Goal: Task Accomplishment & Management: Manage account settings

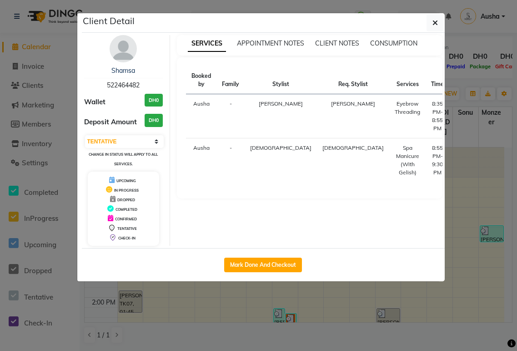
select select "7"
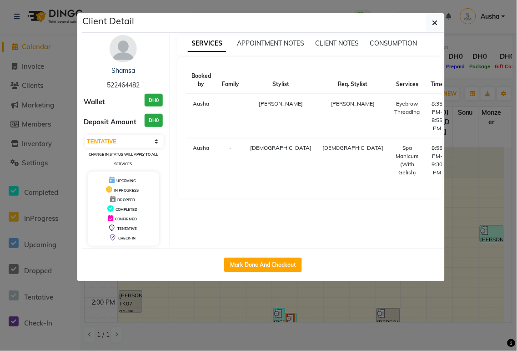
scroll to position [228, 0]
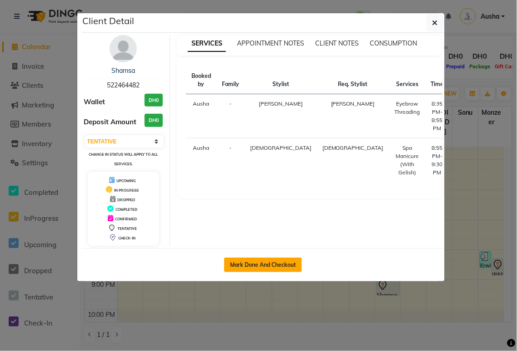
click at [251, 262] on button "Mark Done And Checkout" at bounding box center [263, 264] width 78 height 15
select select "service"
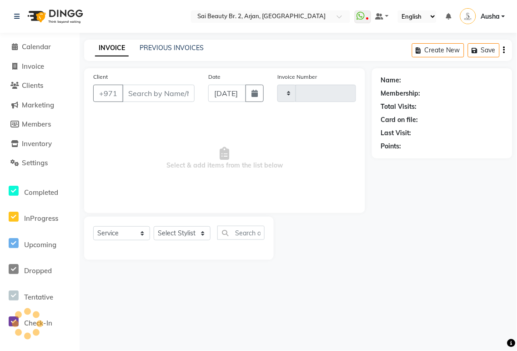
type input "1919"
select select "6956"
type input "522464482"
select select "65140"
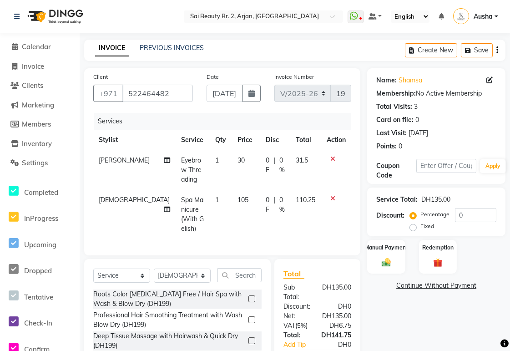
click at [164, 206] on icon at bounding box center [167, 209] width 6 height 6
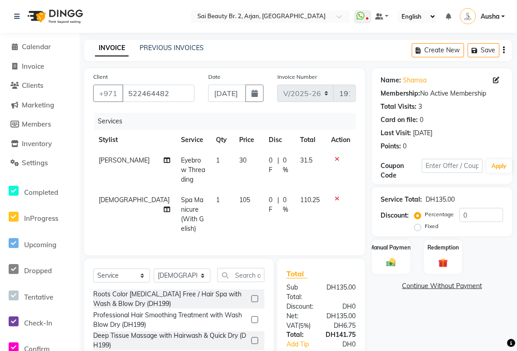
select select "65140"
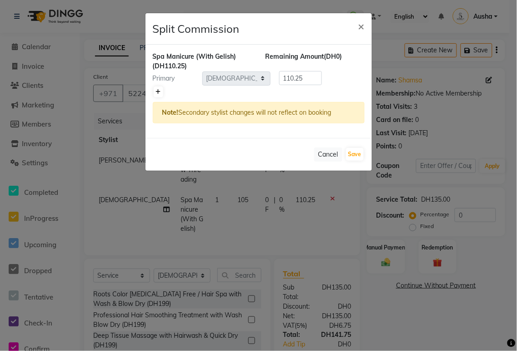
click at [161, 89] on icon at bounding box center [158, 91] width 5 height 5
type input "55.13"
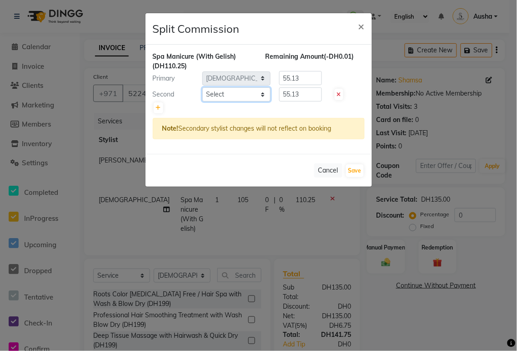
click at [222, 94] on select "Select [PERSON_NAME][MEDICAL_DATA] [PERSON_NAME] [PERSON_NAME] [PERSON_NAME] [P…" at bounding box center [236, 94] width 68 height 14
select select "57509"
click at [202, 87] on select "Select [PERSON_NAME][MEDICAL_DATA] [PERSON_NAME] [PERSON_NAME] [PERSON_NAME] [P…" at bounding box center [236, 94] width 68 height 14
click at [361, 28] on span "×" at bounding box center [361, 26] width 6 height 14
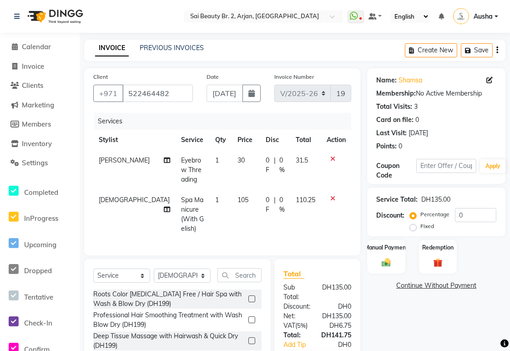
click at [332, 197] on icon at bounding box center [332, 198] width 5 height 6
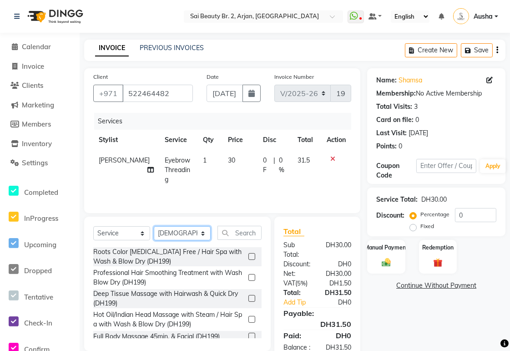
click at [202, 232] on select "Select Stylist [PERSON_NAME][MEDICAL_DATA] [PERSON_NAME] [PERSON_NAME] [PERSON_…" at bounding box center [182, 233] width 57 height 14
click at [240, 229] on input "text" at bounding box center [239, 233] width 44 height 14
click at [246, 233] on input "text" at bounding box center [239, 233] width 44 height 14
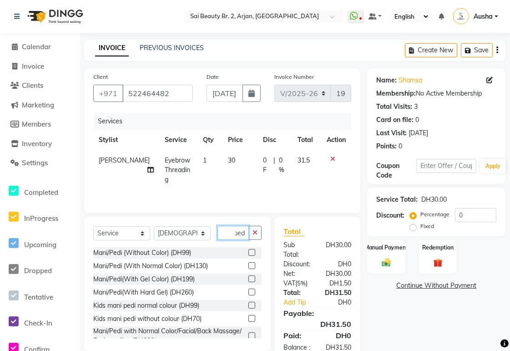
scroll to position [0, 19]
type input "mani pedi"
click at [141, 278] on div "Mani/Pedi(With Gel Color) (DH199)" at bounding box center [143, 279] width 101 height 10
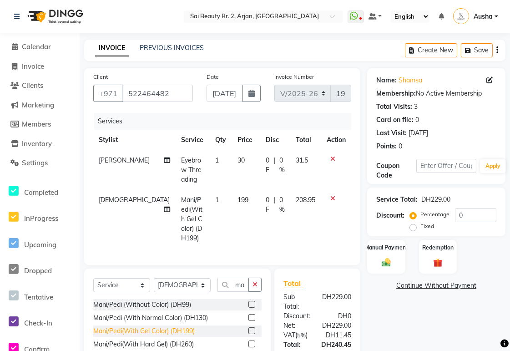
checkbox input "false"
click at [164, 206] on icon at bounding box center [167, 209] width 6 height 6
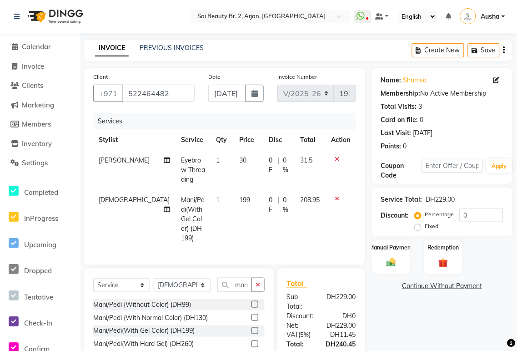
select select "65140"
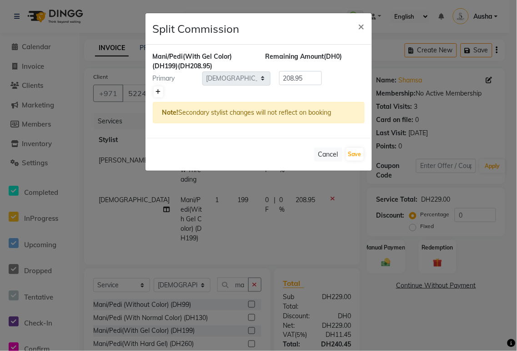
click at [157, 89] on icon at bounding box center [158, 91] width 5 height 5
type input "104.47"
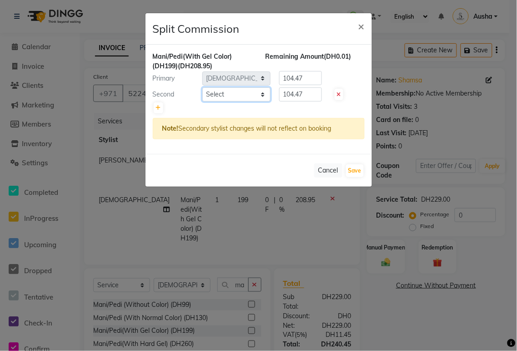
click at [229, 91] on select "Select [PERSON_NAME][MEDICAL_DATA] [PERSON_NAME] [PERSON_NAME] [PERSON_NAME] [P…" at bounding box center [236, 94] width 68 height 14
select select "57509"
click at [202, 87] on select "Select [PERSON_NAME][MEDICAL_DATA] [PERSON_NAME] [PERSON_NAME] [PERSON_NAME] [P…" at bounding box center [236, 94] width 68 height 14
click at [308, 92] on input "104.47" at bounding box center [300, 94] width 43 height 14
type input "1"
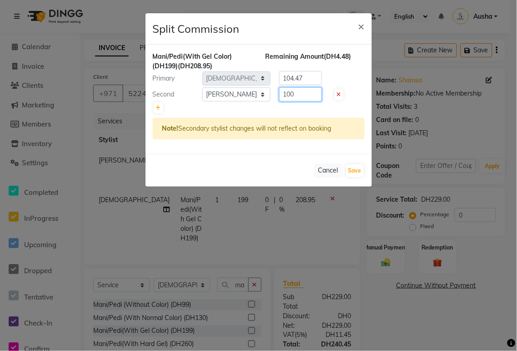
type input "100"
click at [311, 76] on input "104.47" at bounding box center [300, 78] width 43 height 14
type input "1"
type input "108.95"
click at [358, 196] on ngb-modal-window "Split Commission × Mani/Pedi(With Gel Color) (DH199) (DH208.95) Remaining Amoun…" at bounding box center [258, 175] width 517 height 351
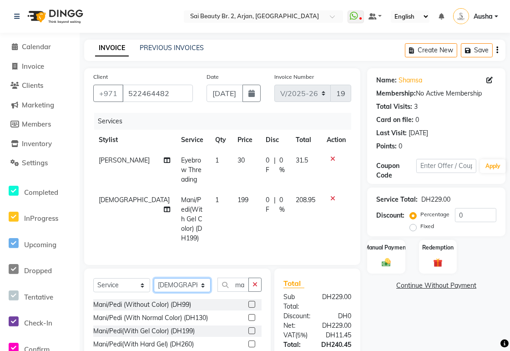
click at [201, 283] on select "Select Stylist [PERSON_NAME][MEDICAL_DATA] [PERSON_NAME] [PERSON_NAME] [PERSON_…" at bounding box center [182, 285] width 57 height 14
click at [235, 279] on input "mani pedi" at bounding box center [232, 284] width 31 height 14
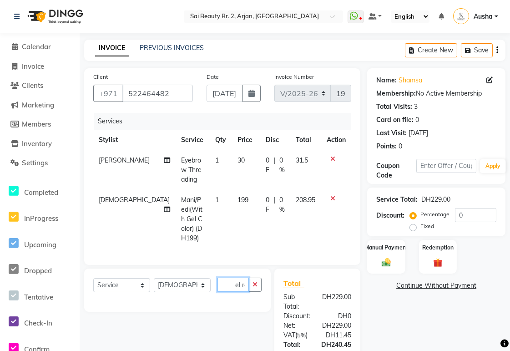
scroll to position [0, 8]
click at [241, 282] on input "Gel remani pedi" at bounding box center [232, 284] width 31 height 14
type input "Gel remani pedi"
click at [255, 282] on icon "button" at bounding box center [254, 284] width 5 height 6
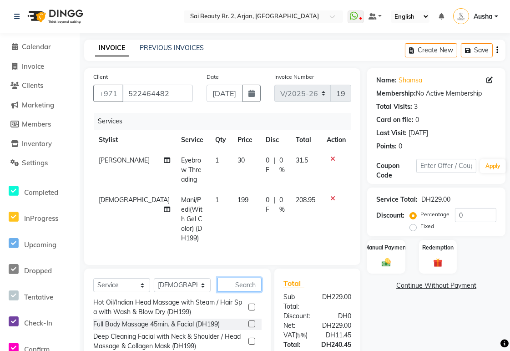
scroll to position [69, 0]
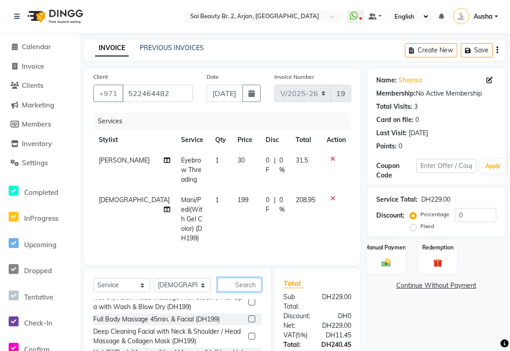
click at [238, 282] on input "text" at bounding box center [239, 284] width 44 height 14
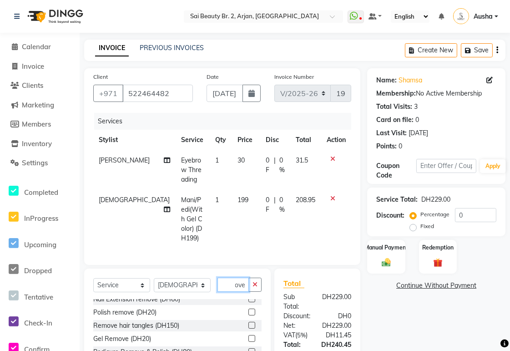
scroll to position [36, 0]
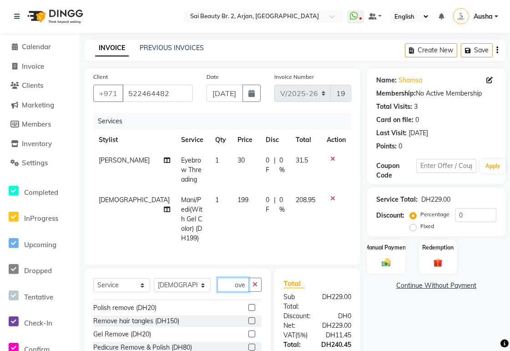
type input "remove"
click at [121, 330] on div "Gel Remove (DH20)" at bounding box center [122, 334] width 58 height 10
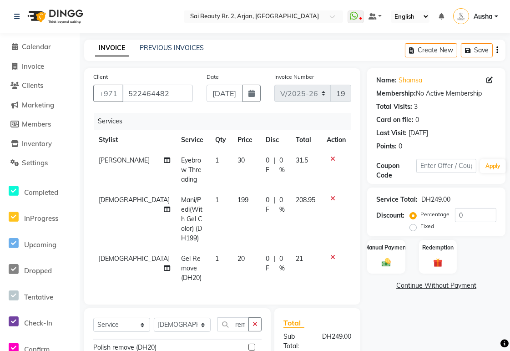
checkbox input "false"
click at [205, 322] on select "Select Stylist [PERSON_NAME][MEDICAL_DATA] [PERSON_NAME] [PERSON_NAME] [PERSON_…" at bounding box center [182, 324] width 57 height 14
select select "57509"
click at [154, 317] on select "Select Stylist [PERSON_NAME][MEDICAL_DATA] [PERSON_NAME] [PERSON_NAME] [PERSON_…" at bounding box center [182, 324] width 57 height 14
click at [242, 320] on input "remove" at bounding box center [232, 324] width 31 height 14
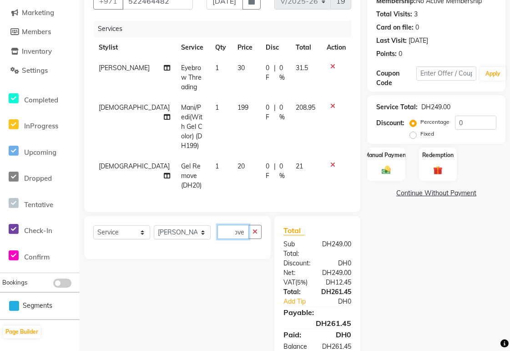
scroll to position [123, 0]
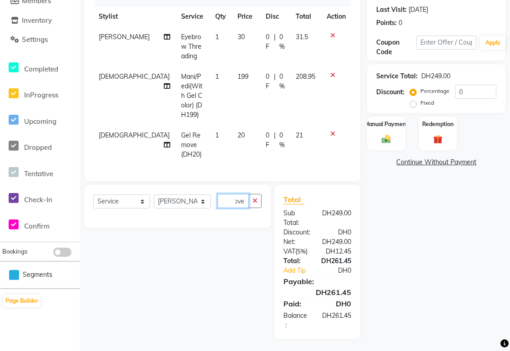
type input "Removemove"
click at [255, 199] on icon "button" at bounding box center [254, 200] width 5 height 6
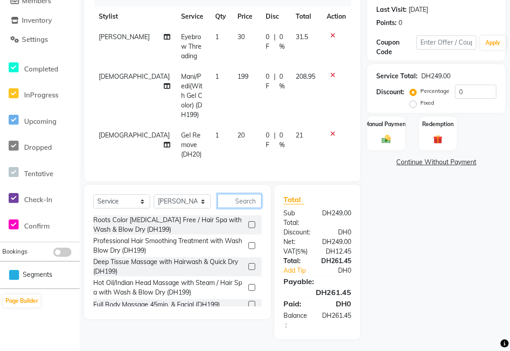
scroll to position [0, 0]
click at [239, 198] on input "text" at bounding box center [239, 201] width 44 height 14
click at [241, 194] on input "text" at bounding box center [239, 201] width 44 height 14
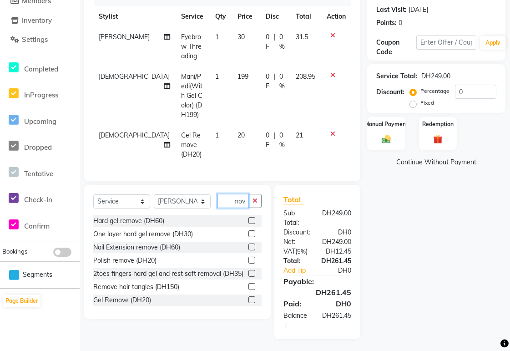
scroll to position [0, 12]
type input "remove"
click at [142, 283] on div "Gel Remove (DH20)" at bounding box center [122, 287] width 58 height 10
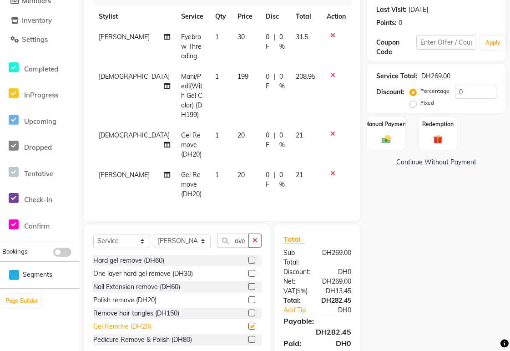
scroll to position [0, 0]
checkbox input "false"
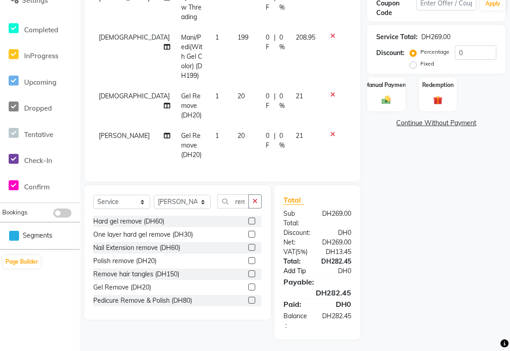
click at [302, 266] on link "Add Tip" at bounding box center [300, 271] width 48 height 10
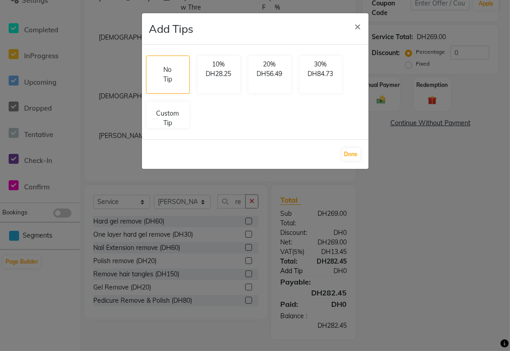
scroll to position [143, 0]
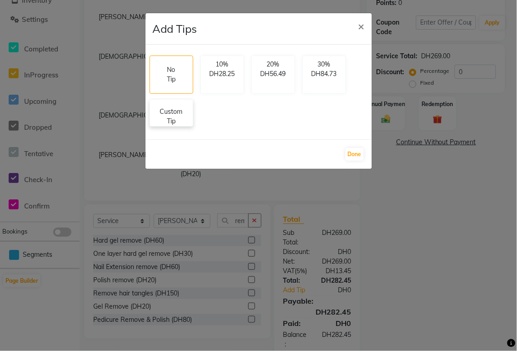
click at [174, 120] on p "Custom Tip" at bounding box center [172, 116] width 32 height 19
select select "57509"
select select "65140"
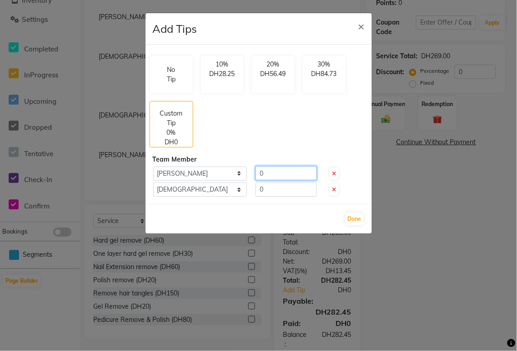
click at [269, 173] on input "0" at bounding box center [286, 173] width 61 height 14
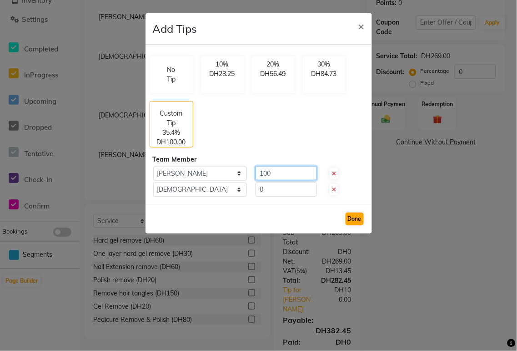
type input "100"
click at [357, 218] on button "Done" at bounding box center [355, 218] width 18 height 13
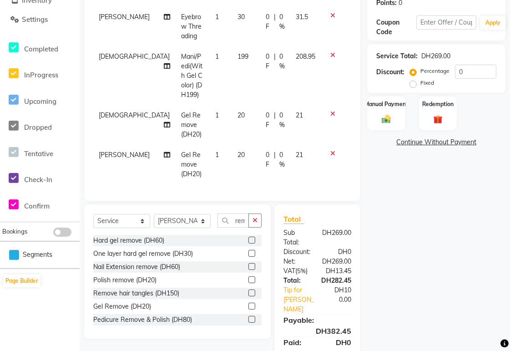
scroll to position [172, 0]
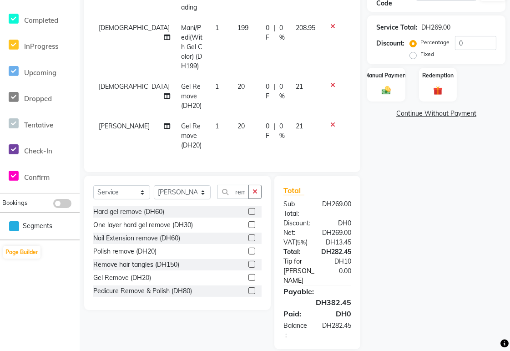
click at [294, 260] on link "Tip for [PERSON_NAME]" at bounding box center [300, 270] width 48 height 29
select select "57509"
select select "65140"
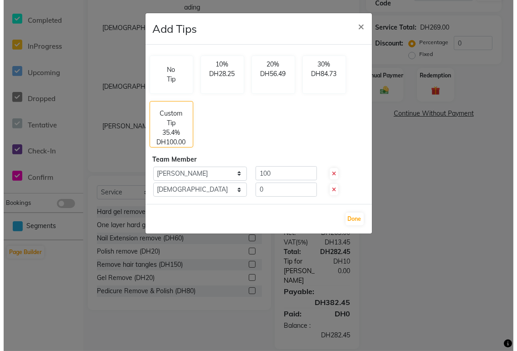
scroll to position [153, 0]
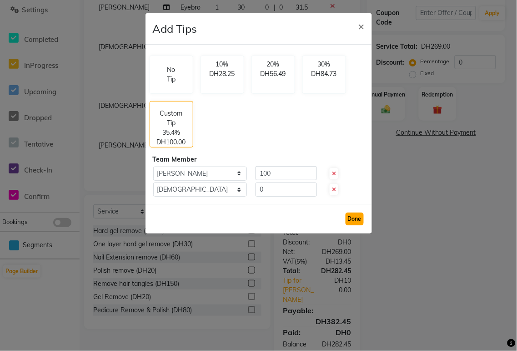
click at [354, 215] on button "Done" at bounding box center [355, 218] width 18 height 13
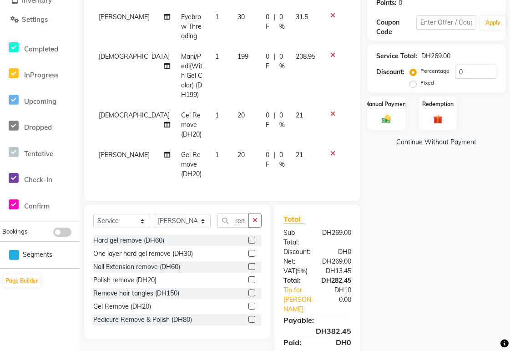
scroll to position [172, 0]
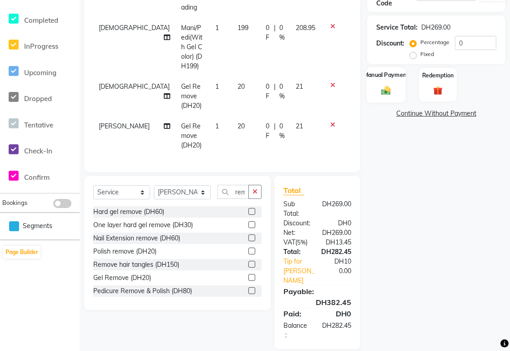
click at [381, 80] on div "Manual Payment" at bounding box center [387, 84] width 40 height 35
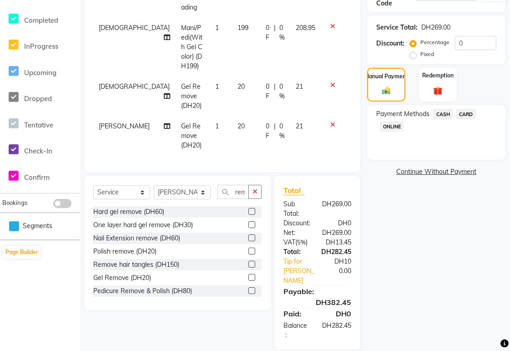
click at [465, 115] on span "CARD" at bounding box center [466, 114] width 20 height 10
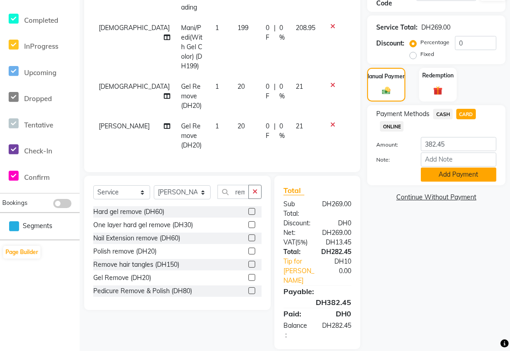
click at [451, 176] on button "Add Payment" at bounding box center [458, 174] width 75 height 14
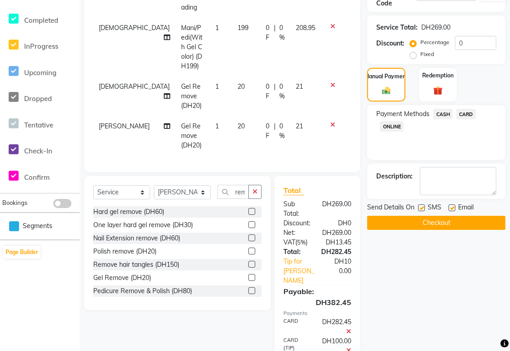
click at [432, 224] on button "Checkout" at bounding box center [436, 223] width 138 height 14
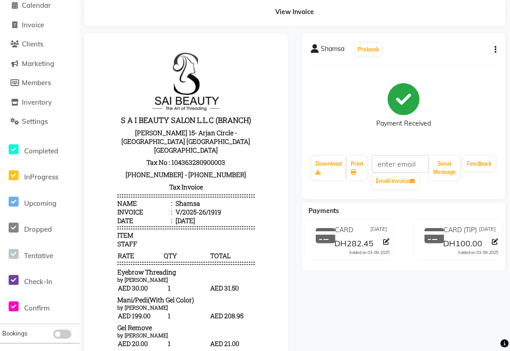
scroll to position [25, 0]
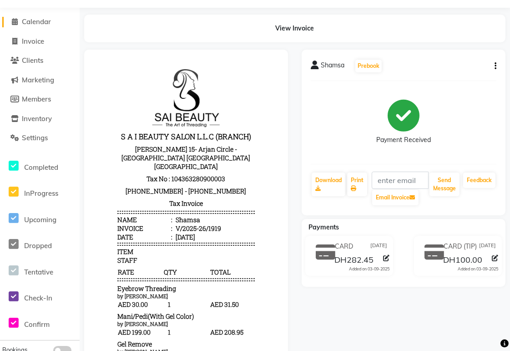
click at [16, 20] on icon at bounding box center [15, 21] width 6 height 7
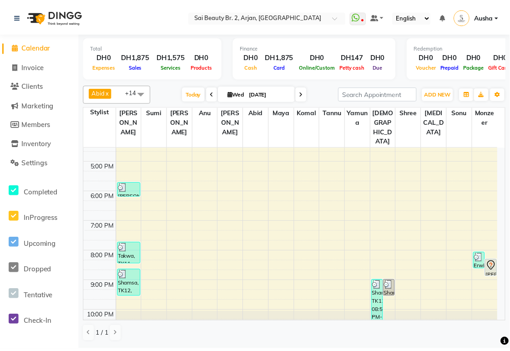
scroll to position [228, 0]
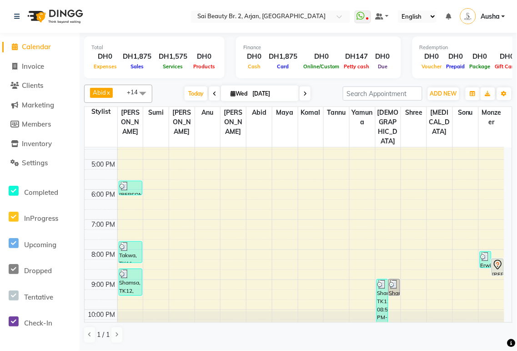
click at [377, 279] on div "Shamsa, TK12, 08:55 PM-10:30 PM, Mani/Pedi(With Gel Color) (DH199), Gel Remove …" at bounding box center [382, 302] width 11 height 46
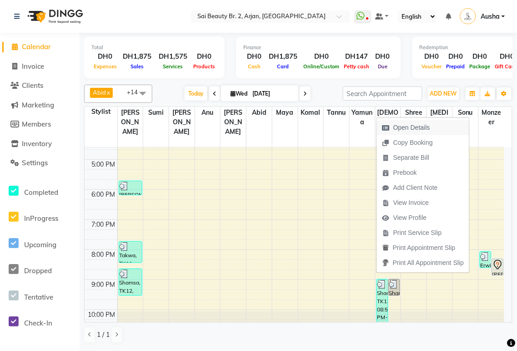
click at [409, 129] on span "Open Details" at bounding box center [411, 128] width 37 height 10
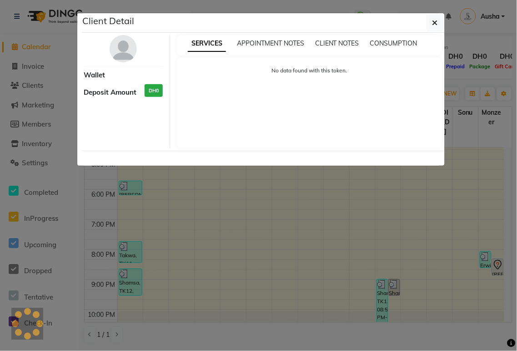
select select "3"
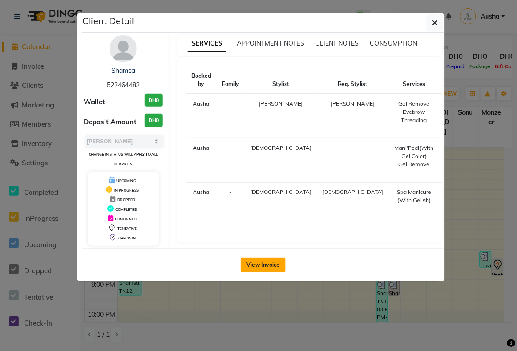
click at [266, 264] on button "View Invoice" at bounding box center [263, 264] width 45 height 15
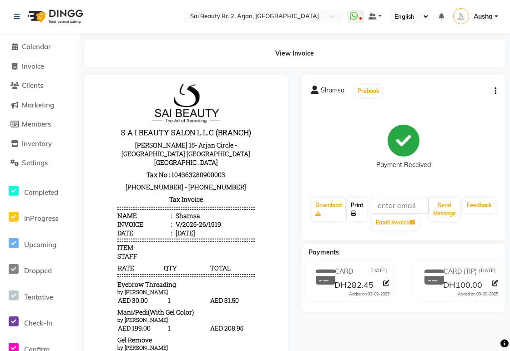
click at [353, 213] on icon at bounding box center [353, 213] width 5 height 5
click at [19, 46] on span at bounding box center [15, 47] width 14 height 10
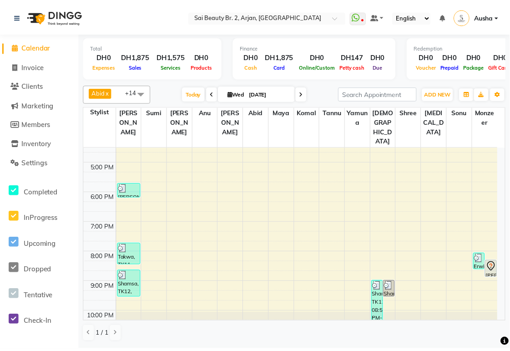
scroll to position [228, 0]
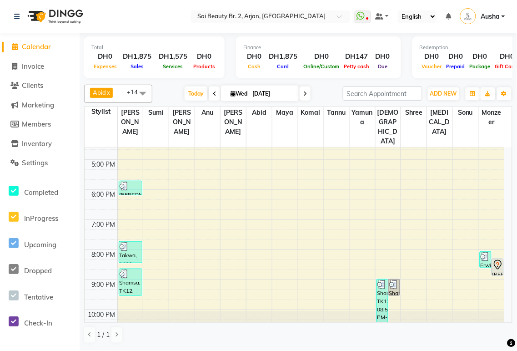
click at [484, 252] on img at bounding box center [485, 256] width 9 height 9
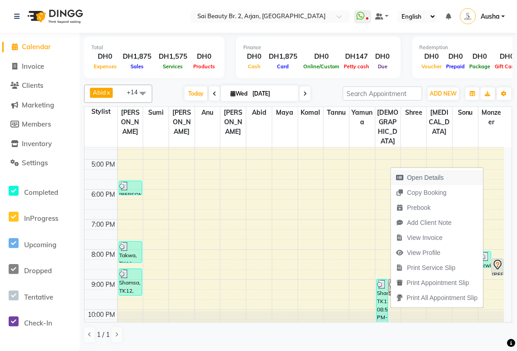
click at [439, 176] on span "Open Details" at bounding box center [425, 178] width 37 height 10
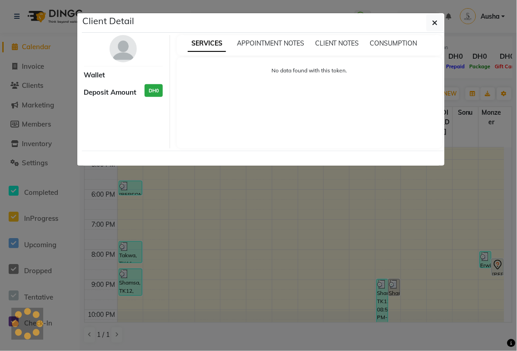
select select "3"
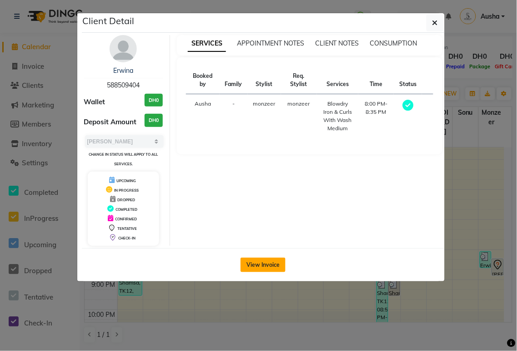
click at [261, 267] on button "View Invoice" at bounding box center [263, 264] width 45 height 15
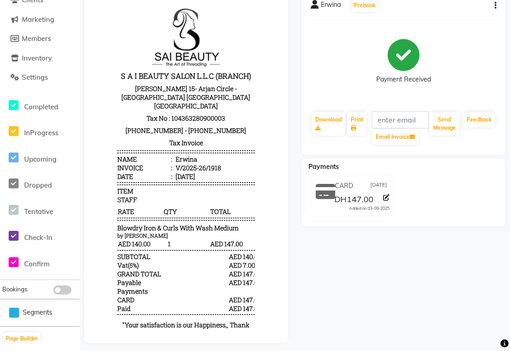
scroll to position [98, 0]
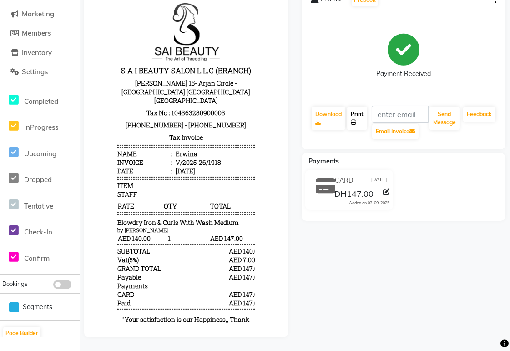
click at [353, 120] on icon at bounding box center [353, 122] width 5 height 5
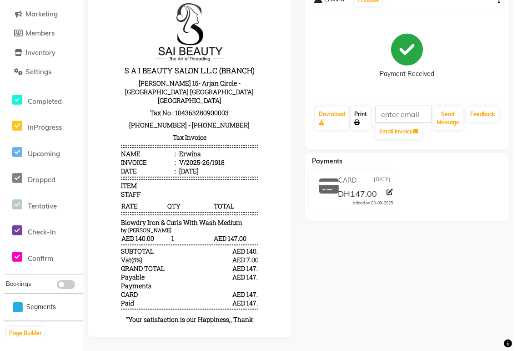
scroll to position [0, 0]
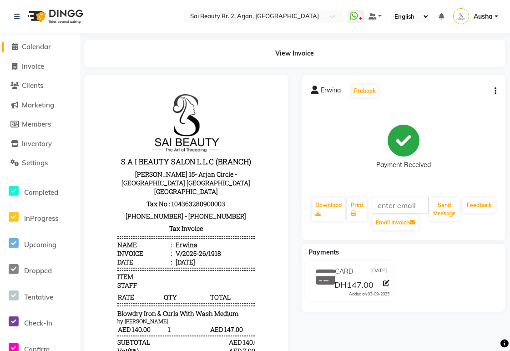
click at [22, 45] on span "Calendar" at bounding box center [36, 46] width 29 height 9
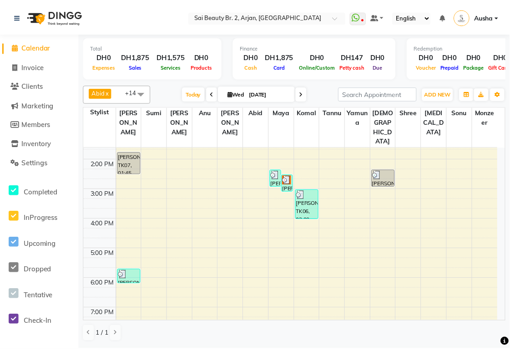
scroll to position [228, 0]
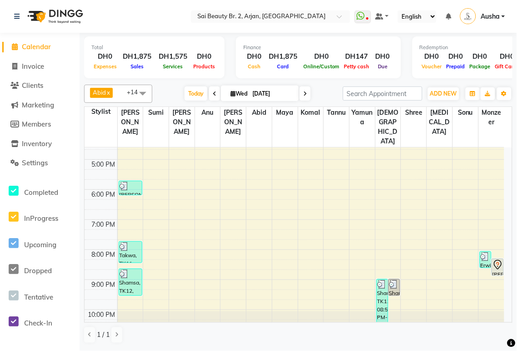
click at [488, 251] on div "Erwina, TK08, 08:00 PM-08:35 PM, Blowdry Iron & Curls With Wash Medium" at bounding box center [485, 259] width 11 height 16
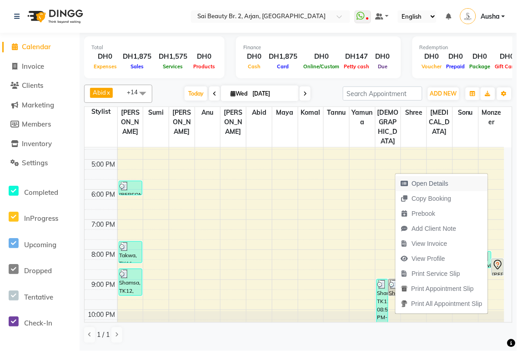
click at [435, 182] on span "Open Details" at bounding box center [430, 184] width 37 height 10
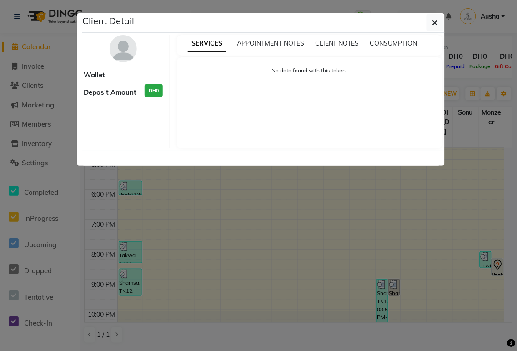
select select "3"
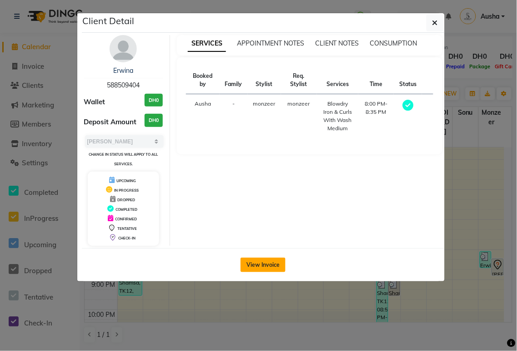
click at [271, 267] on button "View Invoice" at bounding box center [263, 264] width 45 height 15
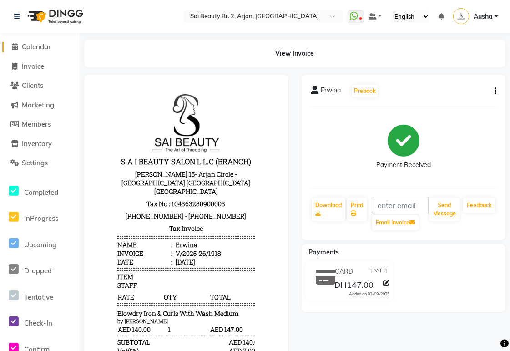
click at [45, 48] on span "Calendar" at bounding box center [36, 46] width 29 height 9
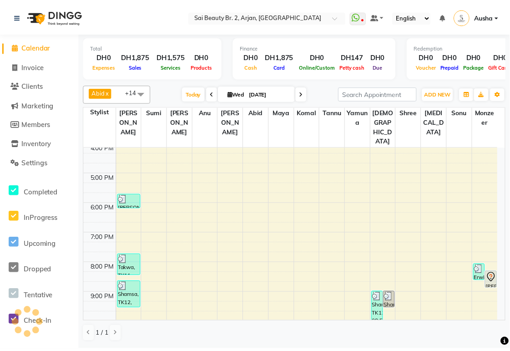
scroll to position [228, 0]
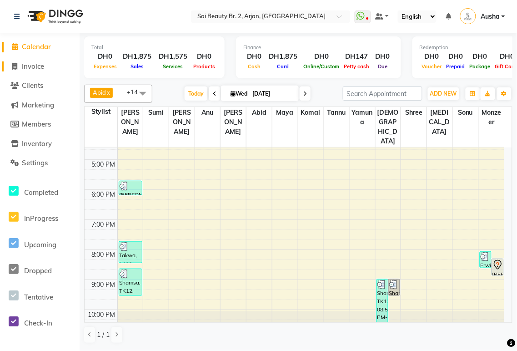
click at [38, 64] on span "Invoice" at bounding box center [33, 66] width 22 height 9
select select "service"
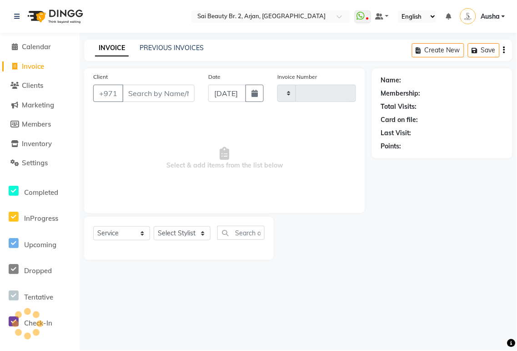
type input "1920"
select select "6956"
click at [144, 233] on select "Select Service Product Membership Package Voucher Prepaid Gift Card" at bounding box center [121, 233] width 57 height 14
click at [192, 235] on select "Select Stylist [PERSON_NAME][MEDICAL_DATA] [PERSON_NAME] [PERSON_NAME] [PERSON_…" at bounding box center [182, 233] width 57 height 14
select select "59424"
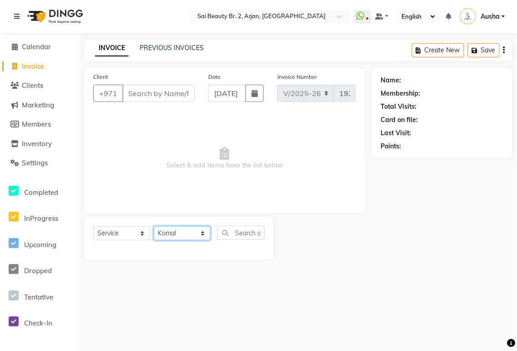
click at [154, 226] on select "Select Stylist [PERSON_NAME][MEDICAL_DATA] [PERSON_NAME] [PERSON_NAME] [PERSON_…" at bounding box center [182, 233] width 57 height 14
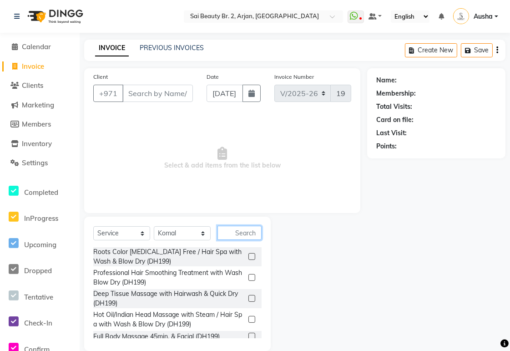
click at [243, 232] on input "text" at bounding box center [239, 233] width 44 height 14
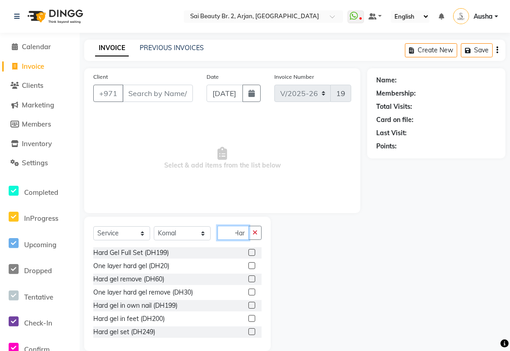
scroll to position [0, 5]
type input "Hard"
click at [248, 331] on label at bounding box center [251, 331] width 7 height 7
click at [248, 331] on input "checkbox" at bounding box center [251, 332] width 6 height 6
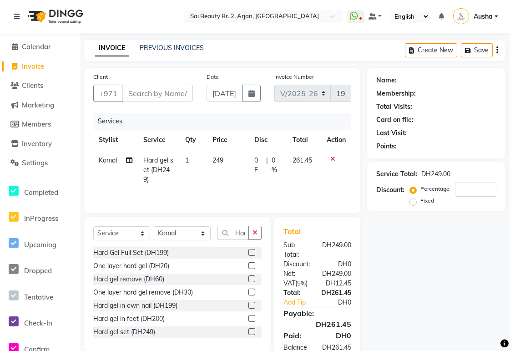
checkbox input "false"
click at [253, 233] on icon "button" at bounding box center [254, 232] width 5 height 6
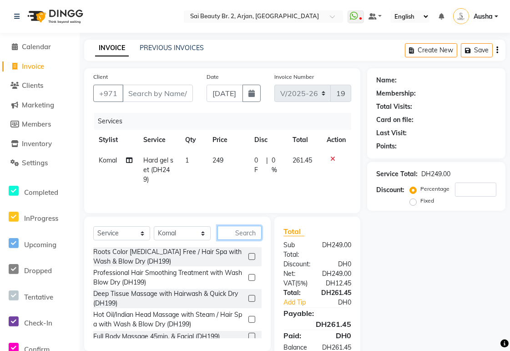
click at [225, 232] on input "text" at bounding box center [239, 233] width 44 height 14
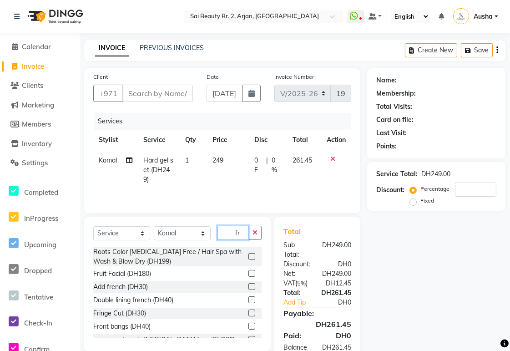
type input "fr"
click at [103, 287] on div "Add french (DH30)" at bounding box center [120, 287] width 55 height 10
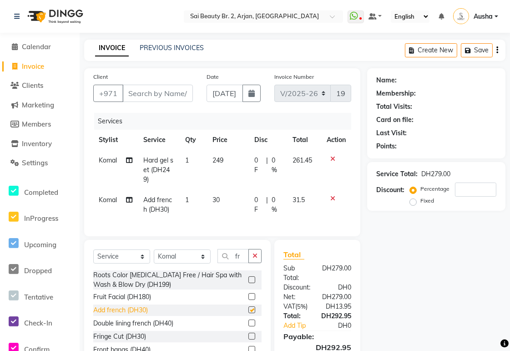
checkbox input "false"
click at [204, 263] on select "Select Stylist [PERSON_NAME][MEDICAL_DATA] [PERSON_NAME] [PERSON_NAME] [PERSON_…" at bounding box center [182, 256] width 57 height 14
select select "82917"
click at [154, 257] on select "Select Stylist [PERSON_NAME][MEDICAL_DATA] [PERSON_NAME] [PERSON_NAME] [PERSON_…" at bounding box center [182, 256] width 57 height 14
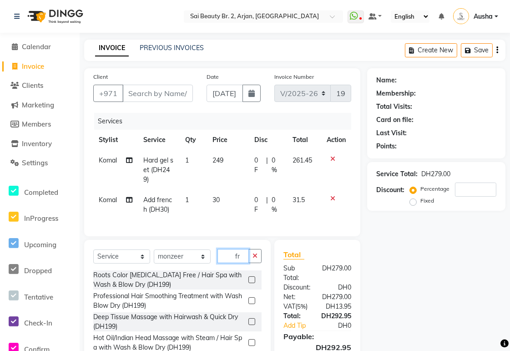
click at [243, 263] on input "fr" at bounding box center [232, 256] width 31 height 14
type input "f"
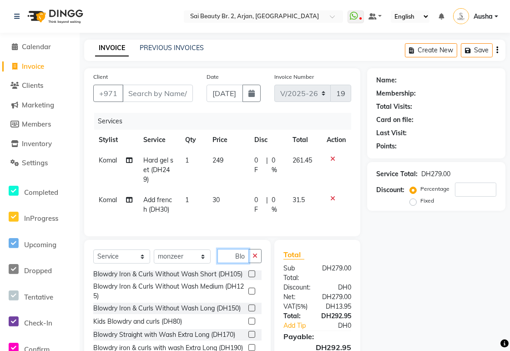
scroll to position [302, 0]
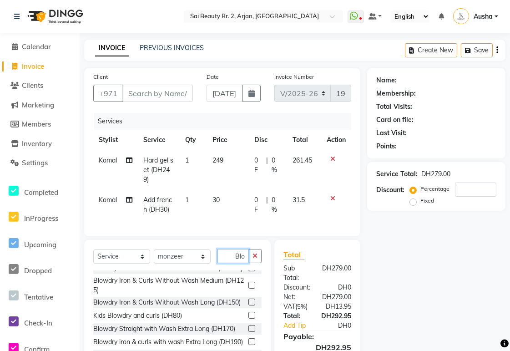
type input "Blo"
click at [248, 258] on label at bounding box center [251, 254] width 7 height 7
click at [248, 258] on input "checkbox" at bounding box center [251, 255] width 6 height 6
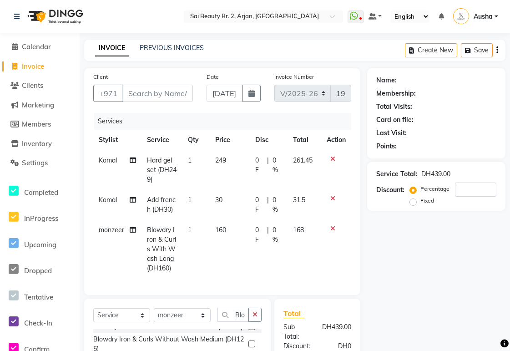
checkbox input "false"
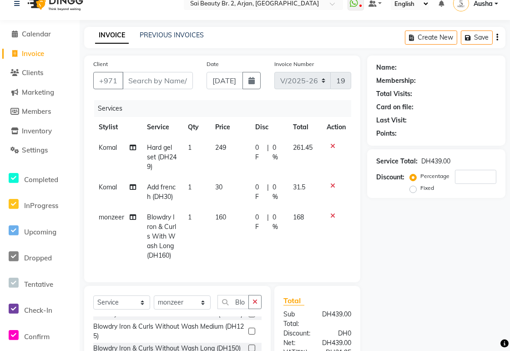
scroll to position [0, 0]
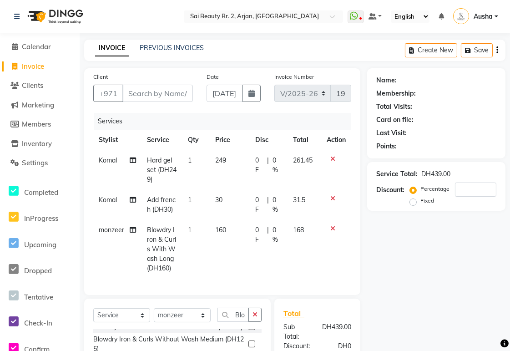
click at [264, 237] on div "0 F | 0 %" at bounding box center [268, 234] width 27 height 19
select select "82917"
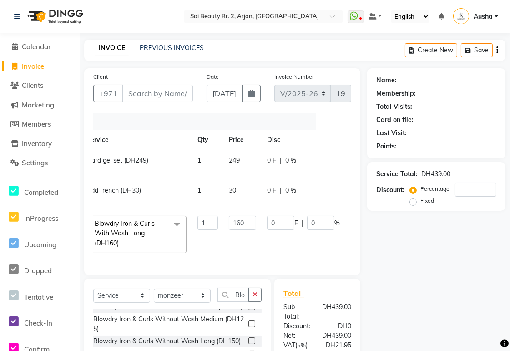
scroll to position [0, 43]
click at [282, 220] on input "0" at bounding box center [279, 223] width 27 height 14
type input "30"
click at [273, 256] on td "30 F | 0 %" at bounding box center [303, 234] width 84 height 48
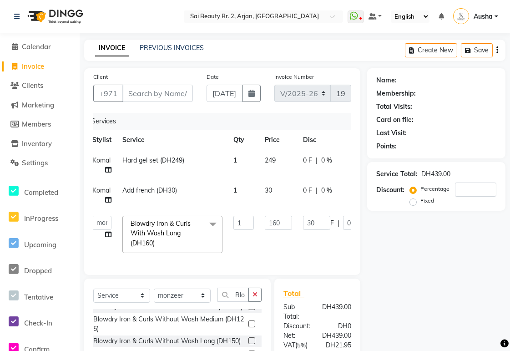
select select "82917"
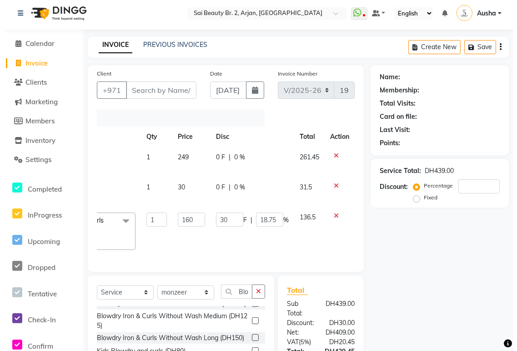
scroll to position [0, 0]
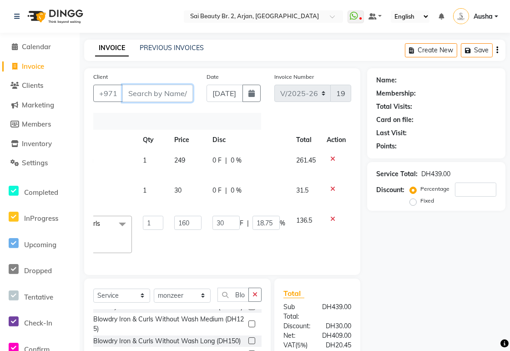
click at [158, 96] on input "Client" at bounding box center [157, 93] width 70 height 17
type input "5"
type input "0"
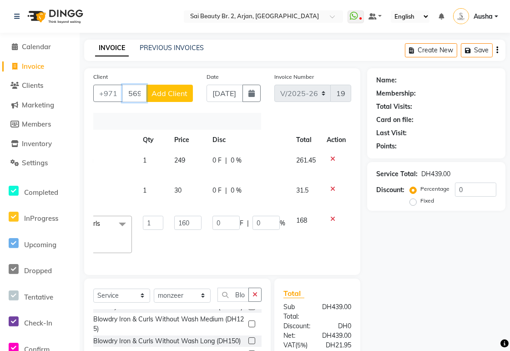
type input "569550900"
click at [176, 92] on span "Add Client" at bounding box center [169, 93] width 36 height 9
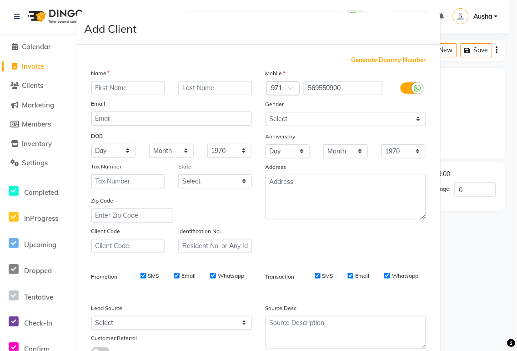
click at [120, 86] on input "text" at bounding box center [128, 88] width 74 height 14
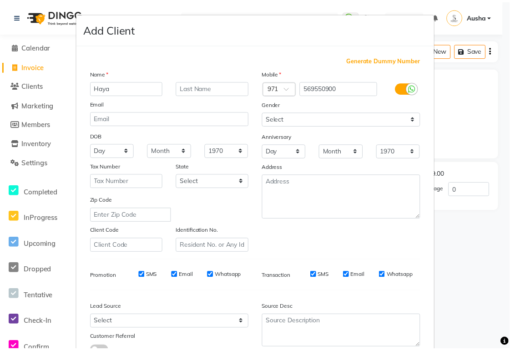
scroll to position [70, 0]
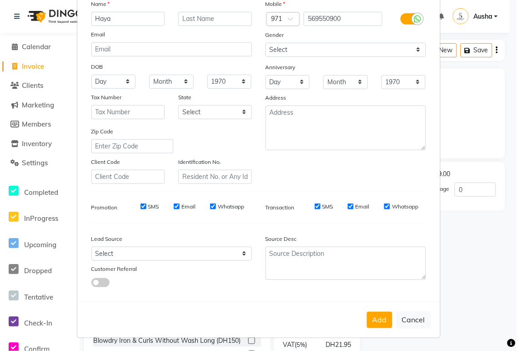
type input "Haya"
click at [380, 315] on button "Add" at bounding box center [379, 320] width 25 height 16
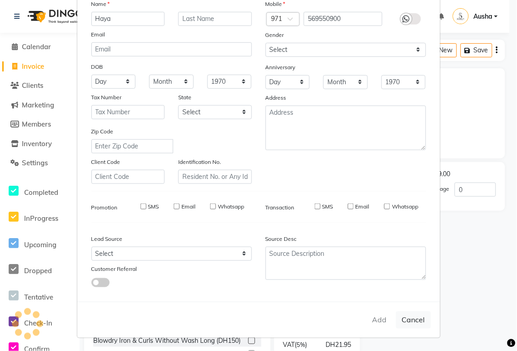
select select
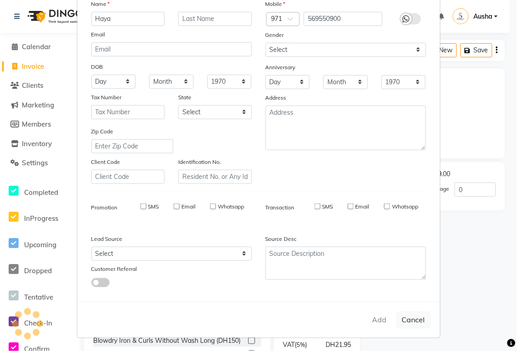
select select
checkbox input "false"
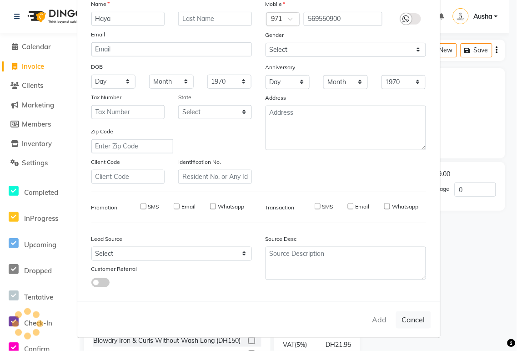
checkbox input "false"
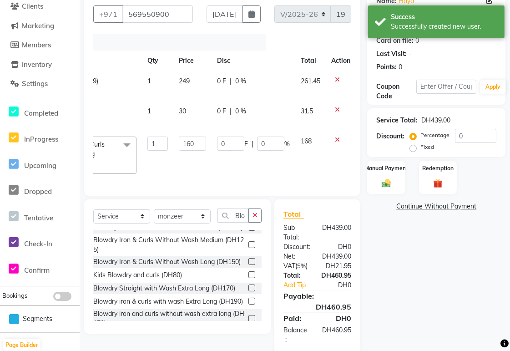
scroll to position [103, 0]
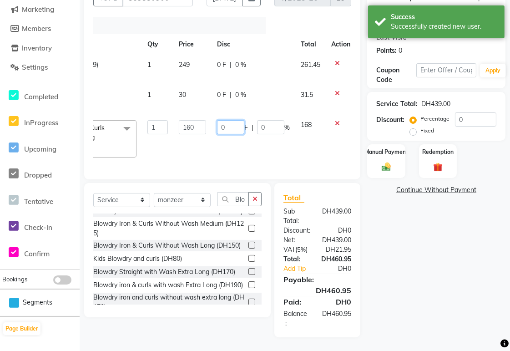
click at [236, 121] on input "0" at bounding box center [230, 127] width 27 height 14
type input "30"
click at [278, 151] on td "30 F | 0 %" at bounding box center [253, 139] width 84 height 48
select select "82917"
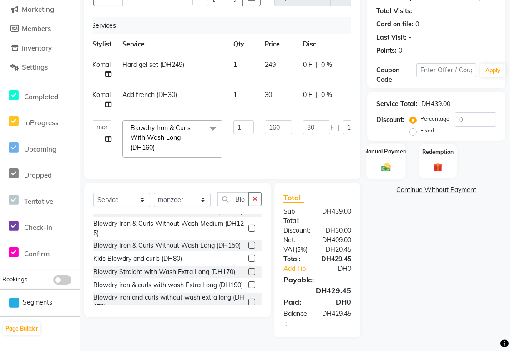
click at [391, 161] on img at bounding box center [385, 166] width 15 height 11
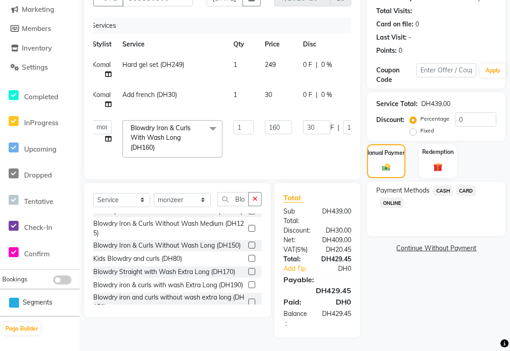
click at [467, 185] on span "CARD" at bounding box center [466, 190] width 20 height 10
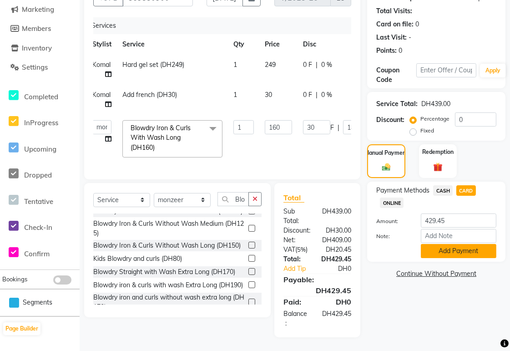
click at [459, 247] on button "Add Payment" at bounding box center [458, 251] width 75 height 14
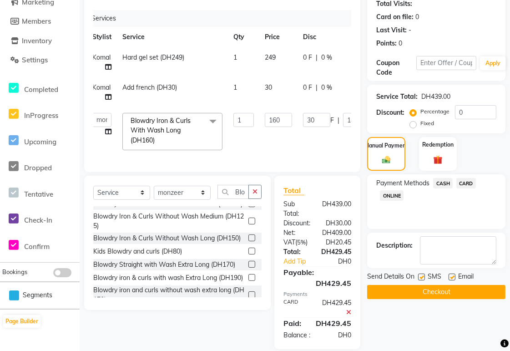
scroll to position [132, 0]
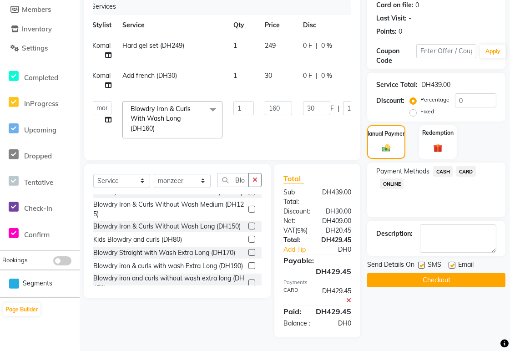
click at [462, 273] on button "Checkout" at bounding box center [436, 280] width 138 height 14
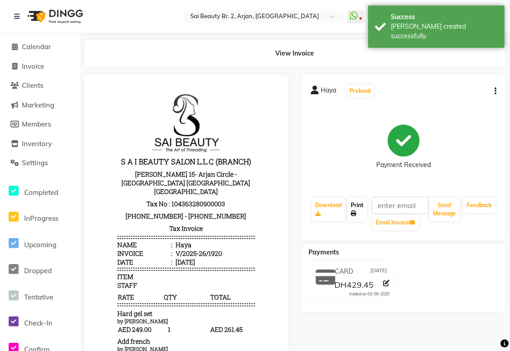
click at [358, 208] on link "Print" at bounding box center [357, 209] width 20 height 24
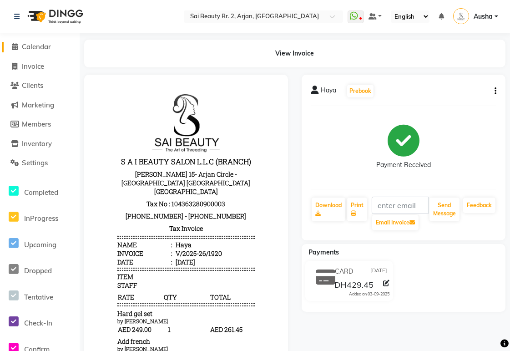
click at [39, 44] on span "Calendar" at bounding box center [36, 46] width 29 height 9
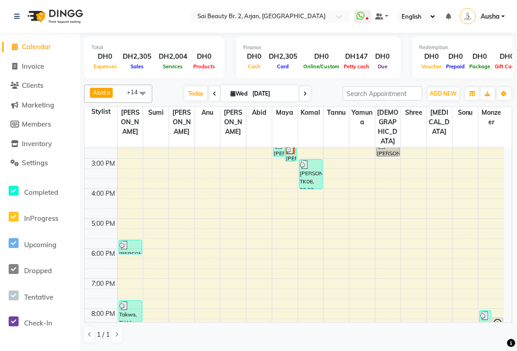
scroll to position [228, 0]
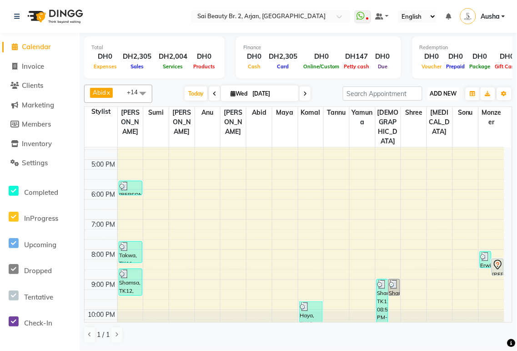
click at [444, 93] on span "ADD NEW" at bounding box center [443, 93] width 27 height 7
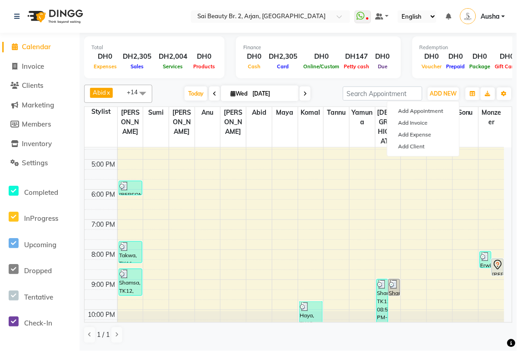
click at [303, 93] on icon at bounding box center [305, 93] width 4 height 5
type input "[DATE]"
